Goal: Check status: Check status

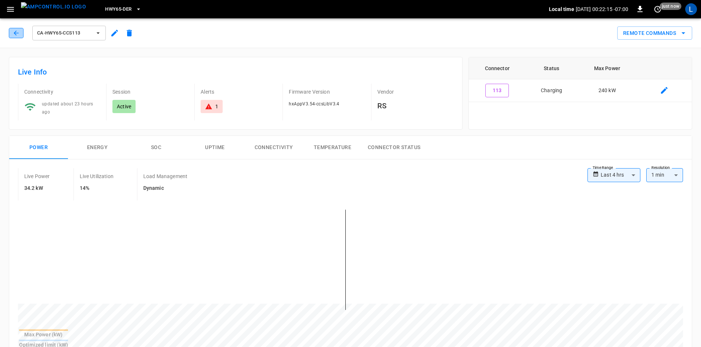
click at [11, 33] on button "button" at bounding box center [16, 33] width 15 height 10
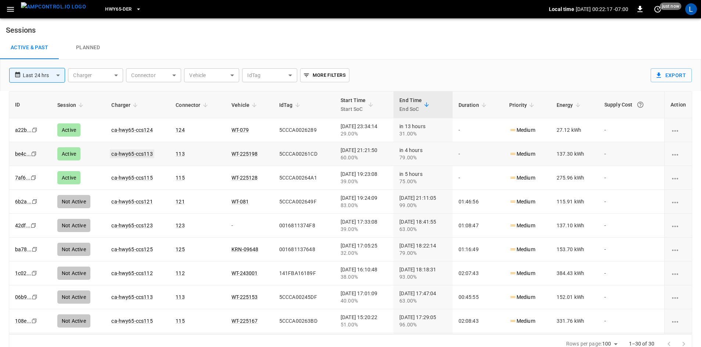
click at [140, 156] on link "ca-hwy65-ccs113" at bounding box center [132, 153] width 44 height 9
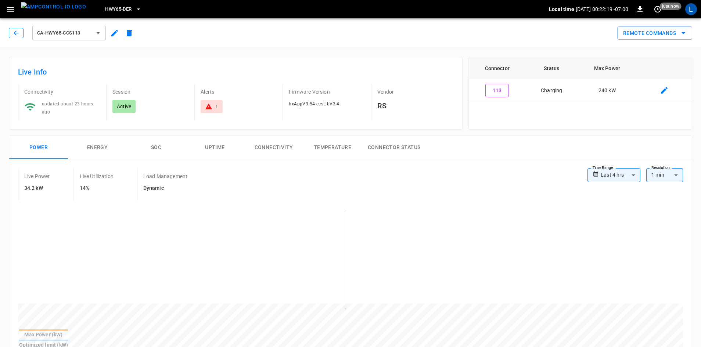
click at [21, 36] on button "button" at bounding box center [16, 33] width 15 height 10
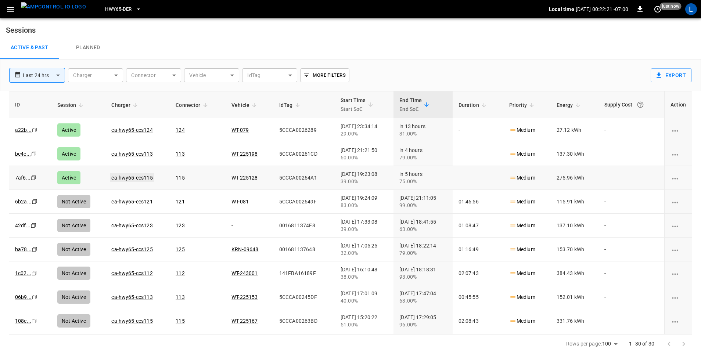
click at [116, 180] on link "ca-hwy65-ccs115" at bounding box center [132, 177] width 44 height 9
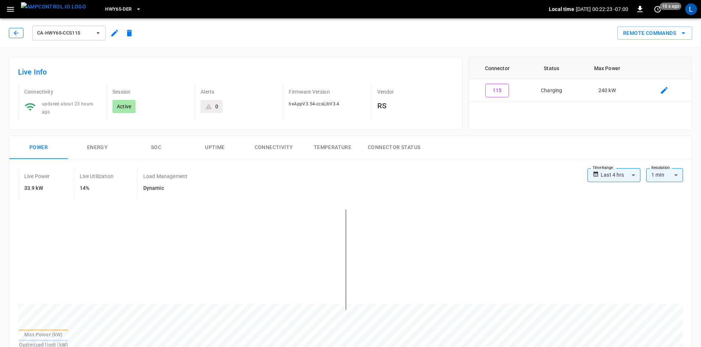
click at [14, 37] on button "button" at bounding box center [16, 33] width 15 height 10
